Goal: Information Seeking & Learning: Check status

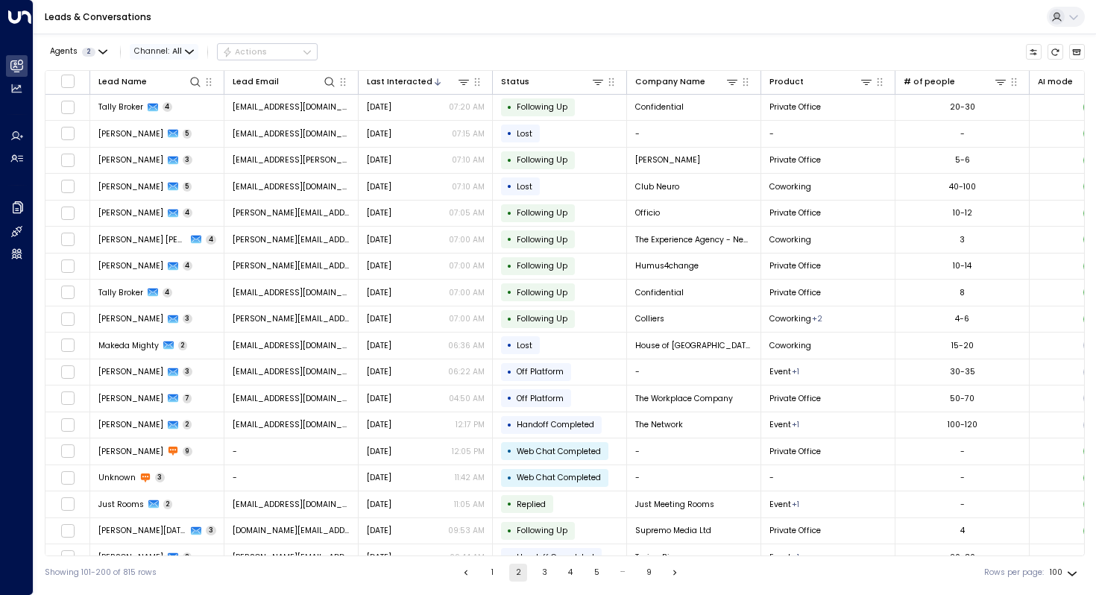
click at [195, 57] on span "Channel: All" at bounding box center [164, 52] width 69 height 16
click at [160, 145] on span "WhatsApp" at bounding box center [168, 148] width 44 height 12
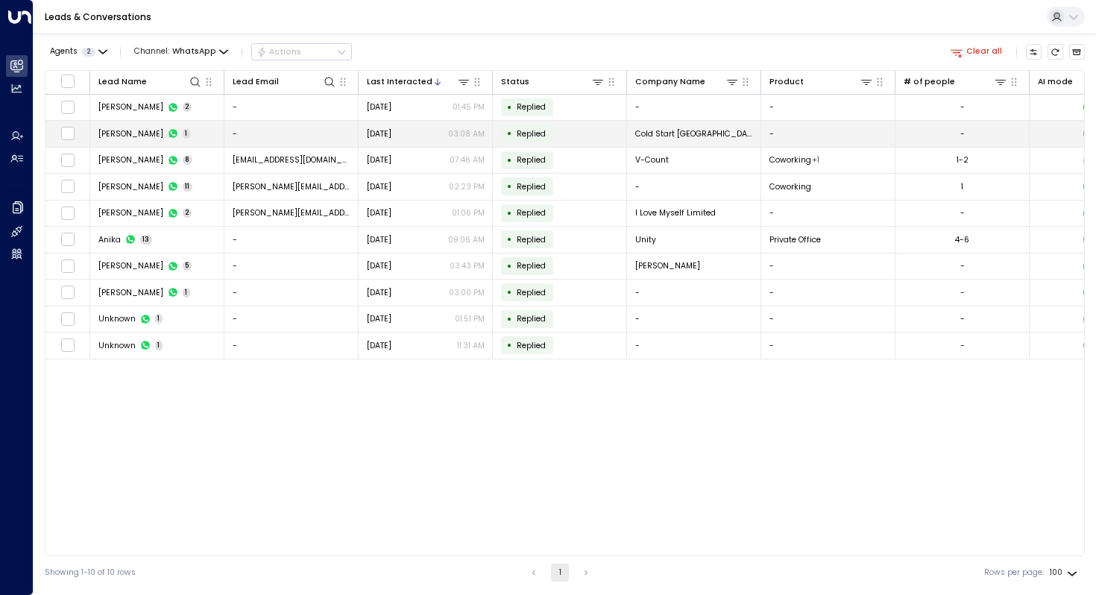
click at [128, 133] on span "[PERSON_NAME]" at bounding box center [130, 133] width 65 height 11
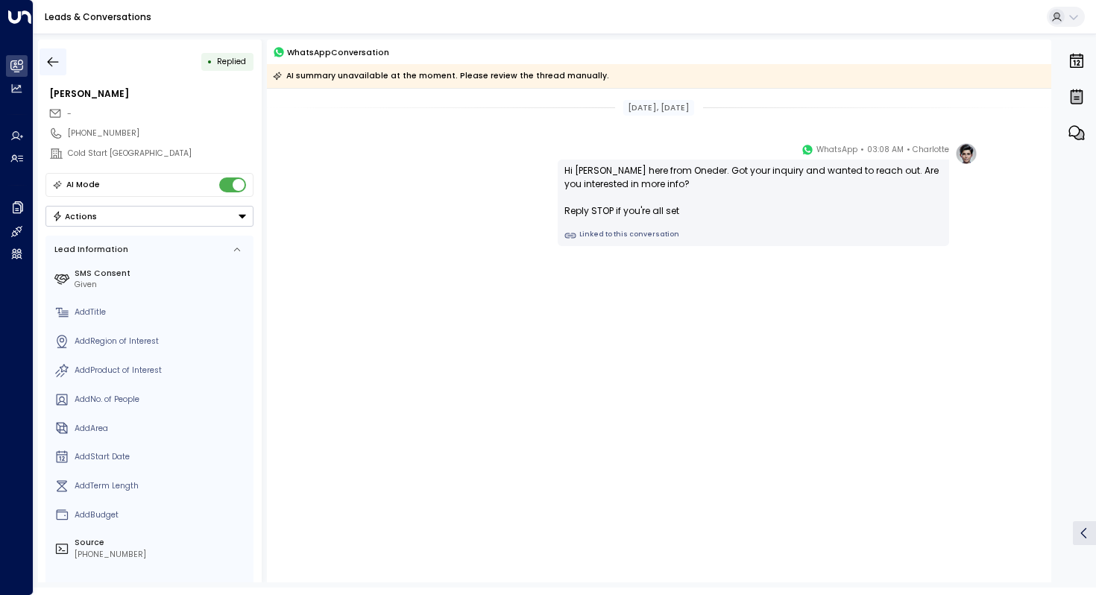
click at [58, 61] on icon "button" at bounding box center [52, 61] width 15 height 15
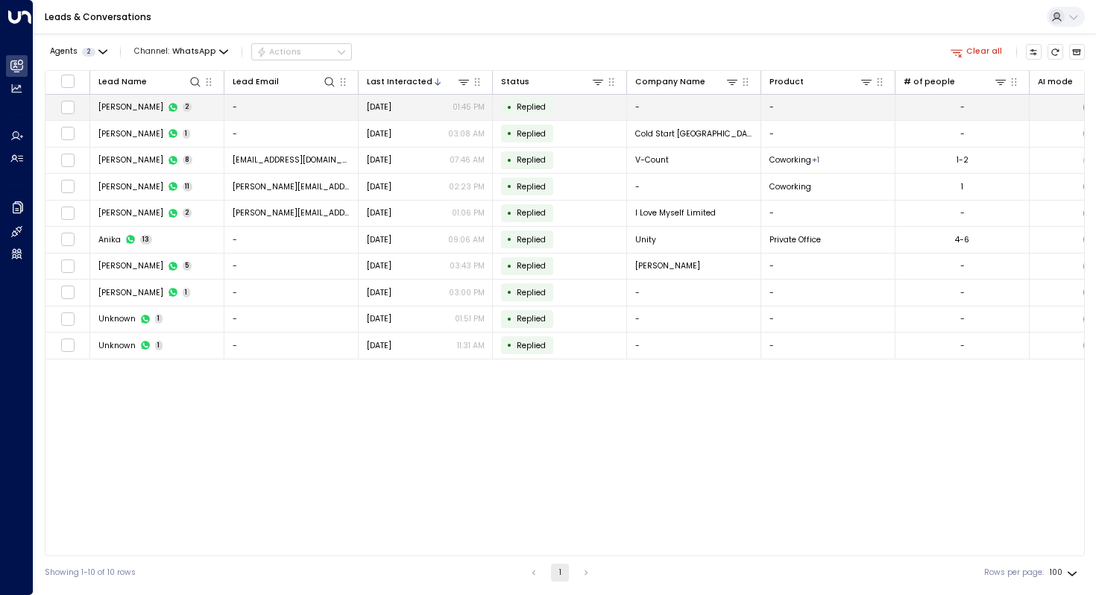
click at [264, 113] on td "-" at bounding box center [291, 108] width 134 height 26
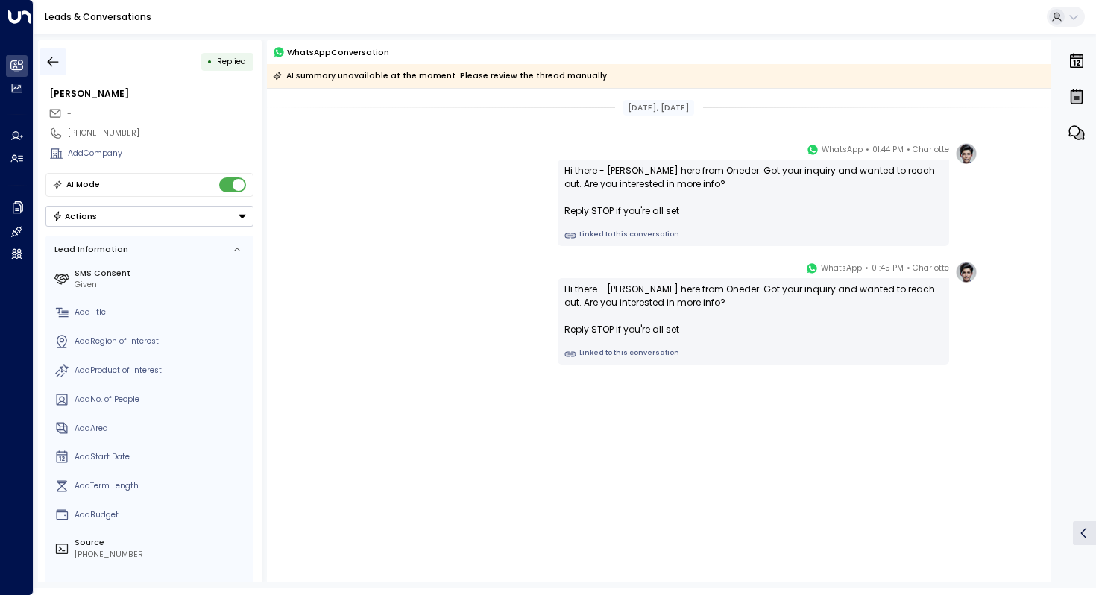
click at [50, 51] on button "button" at bounding box center [53, 61] width 27 height 27
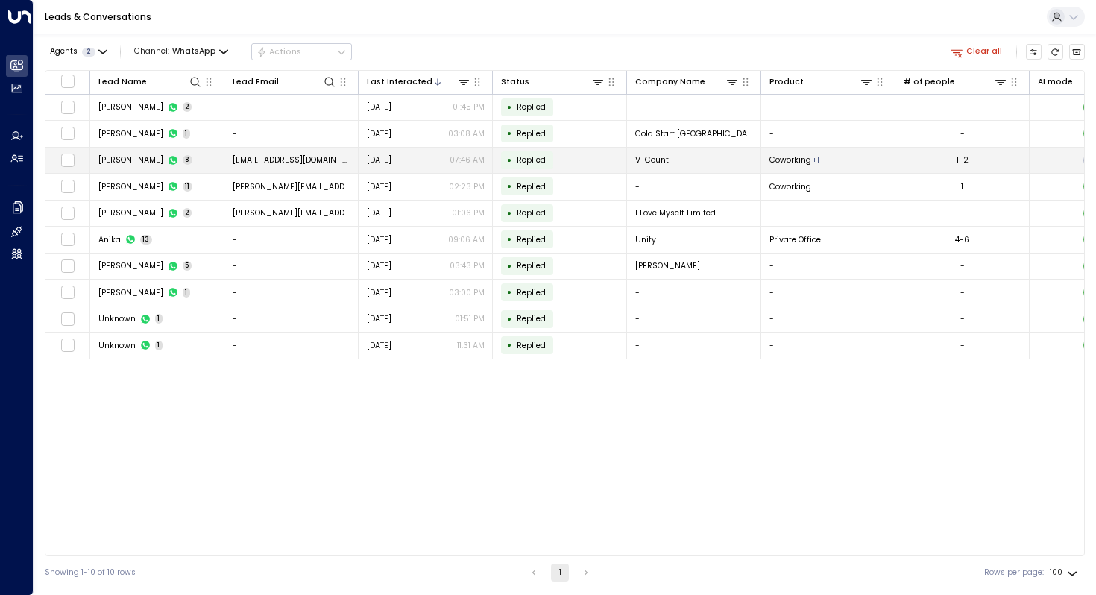
click at [125, 157] on span "[PERSON_NAME]" at bounding box center [130, 159] width 65 height 11
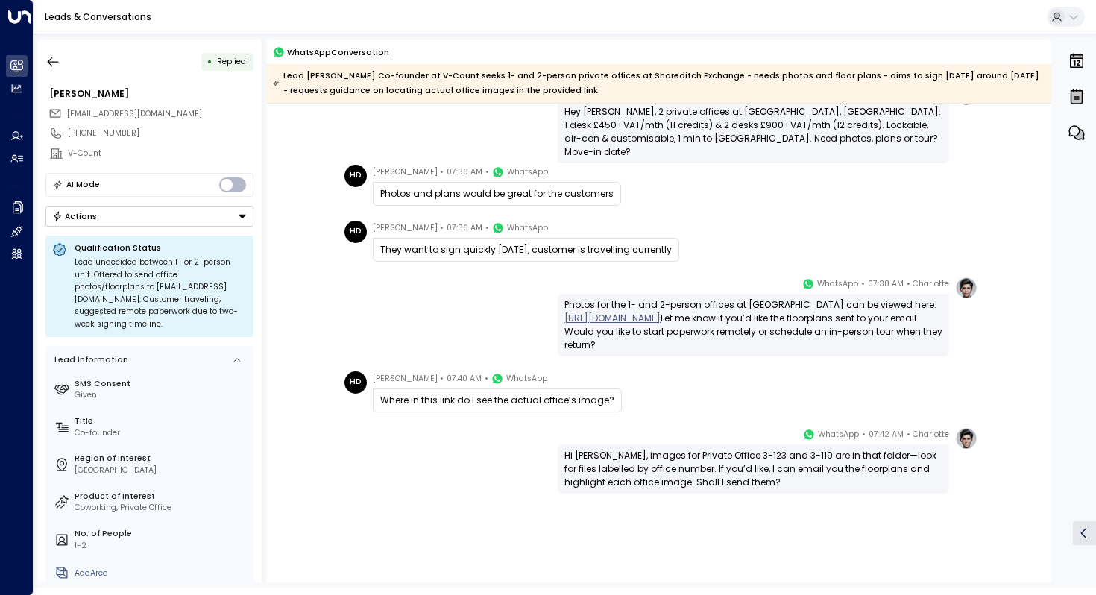
scroll to position [92, 0]
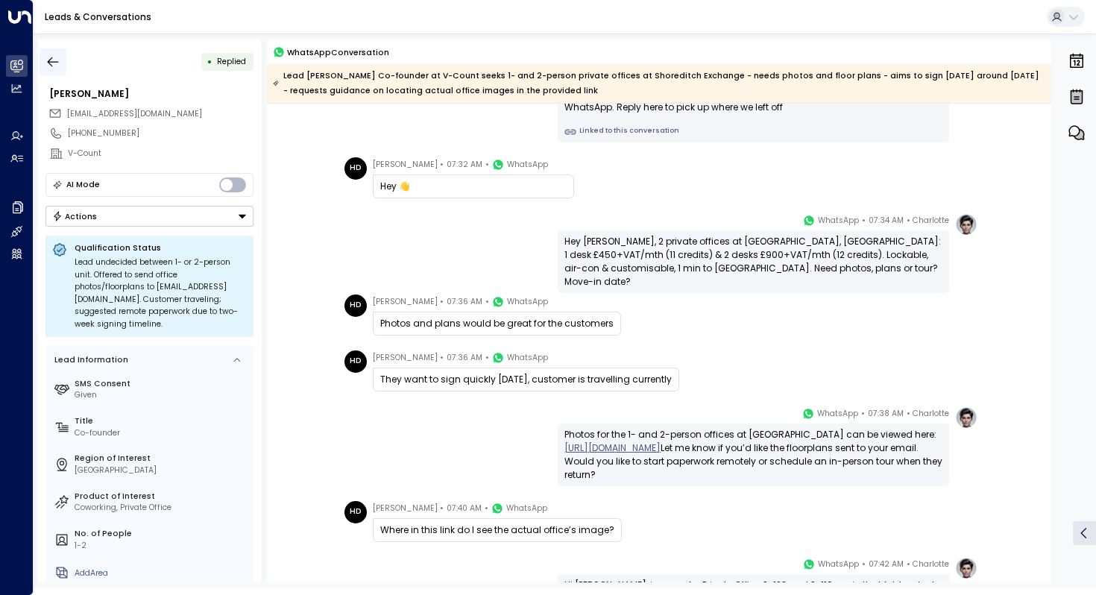
click at [48, 55] on icon "button" at bounding box center [52, 61] width 15 height 15
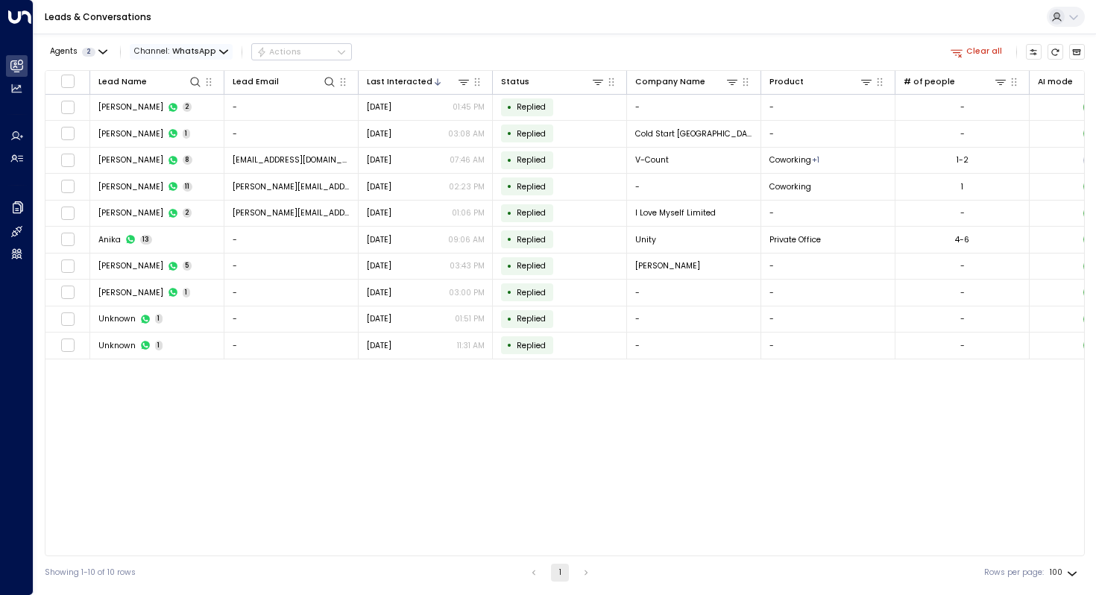
click at [210, 50] on span "WhatsApp" at bounding box center [194, 51] width 44 height 9
click at [161, 111] on li "Voice" at bounding box center [160, 105] width 54 height 12
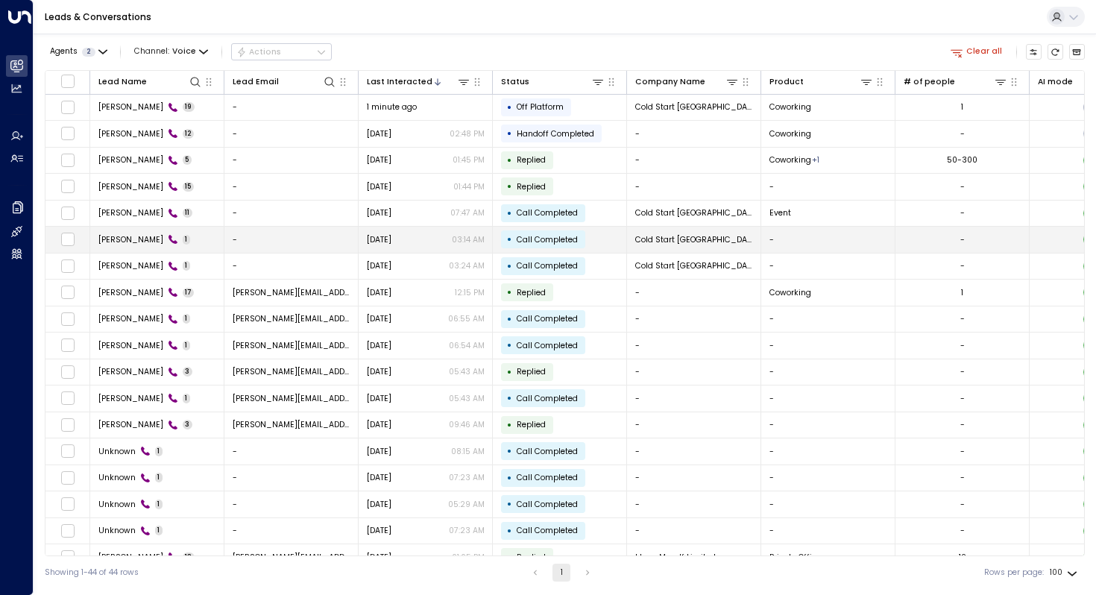
click at [428, 239] on div "[DATE] 03:14 AM" at bounding box center [426, 239] width 118 height 11
